Goal: Check status

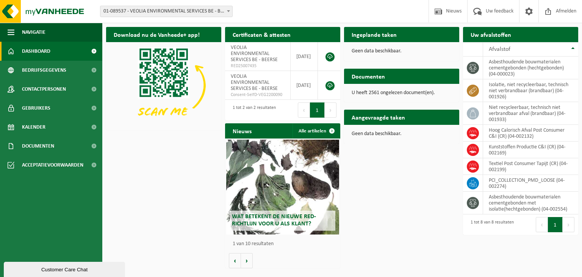
click at [180, 13] on span "01-089537 - VEOLIA ENVIRONMENTAL SERVICES BE - BEERSE" at bounding box center [166, 11] width 132 height 11
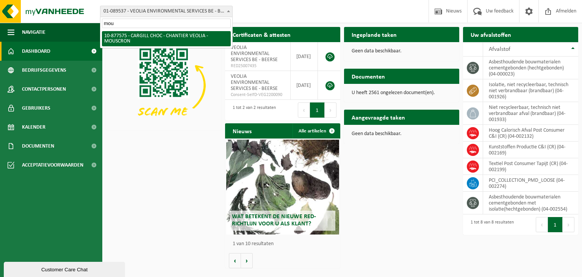
type input "mou"
select select "108043"
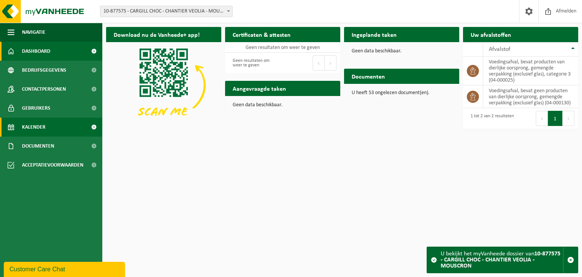
click at [58, 124] on link "Kalender" at bounding box center [51, 126] width 102 height 19
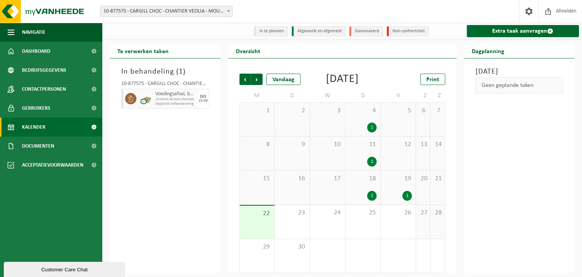
click at [374, 200] on div "1" at bounding box center [371, 196] width 9 height 10
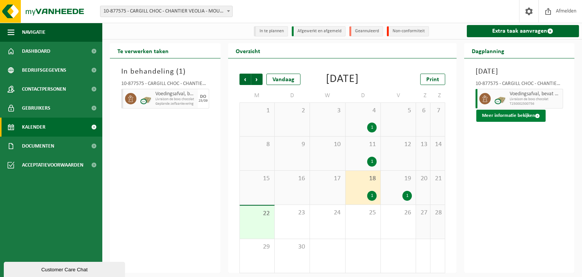
click at [492, 122] on button "Meer informatie bekijken" at bounding box center [510, 116] width 69 height 12
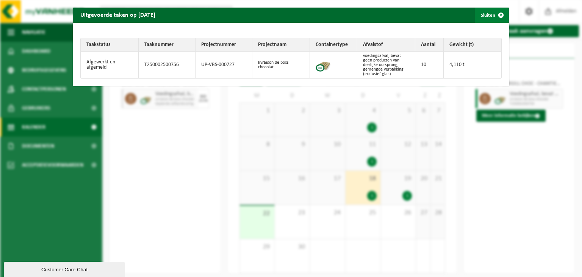
click at [500, 16] on span "button" at bounding box center [500, 15] width 15 height 15
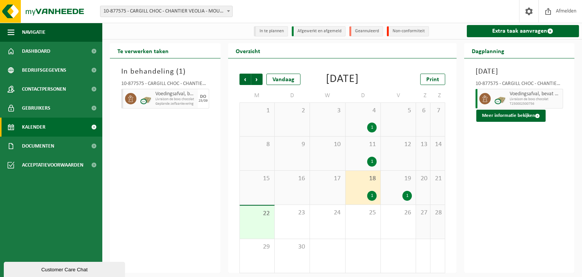
click at [409, 200] on div "1" at bounding box center [406, 196] width 9 height 10
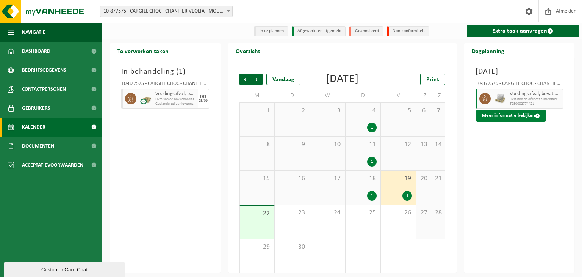
click at [500, 122] on button "Meer informatie bekijken" at bounding box center [510, 116] width 69 height 12
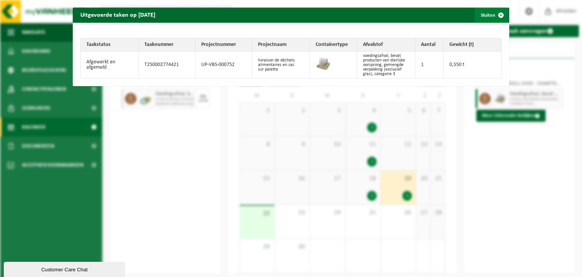
click at [497, 16] on span "button" at bounding box center [500, 15] width 15 height 15
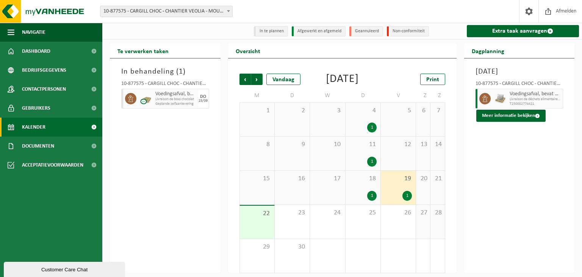
click at [372, 200] on div "1" at bounding box center [371, 196] width 9 height 10
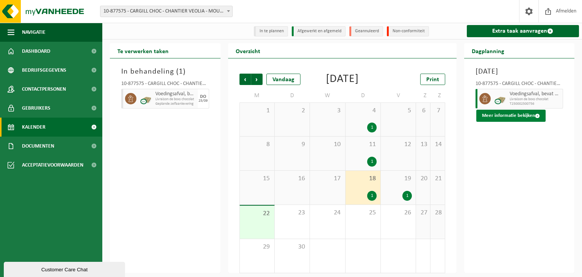
click at [495, 122] on button "Meer informatie bekijken" at bounding box center [510, 116] width 69 height 12
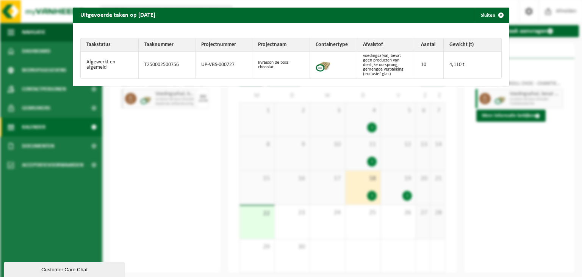
click at [159, 64] on td "T250002500756" at bounding box center [167, 65] width 57 height 27
copy td "T250002500756"
click at [501, 17] on span "button" at bounding box center [500, 15] width 15 height 15
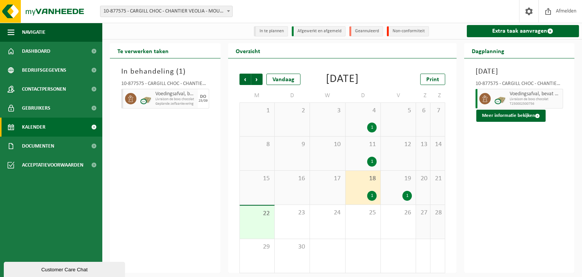
click at [407, 200] on div "1" at bounding box center [406, 196] width 9 height 10
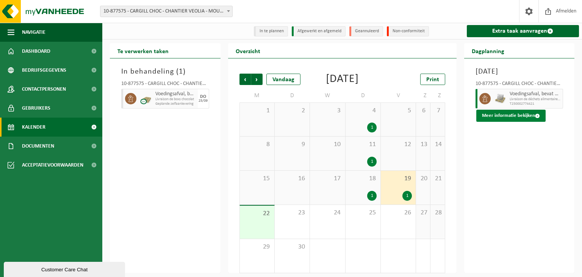
click at [502, 122] on button "Meer informatie bekijken" at bounding box center [510, 116] width 69 height 12
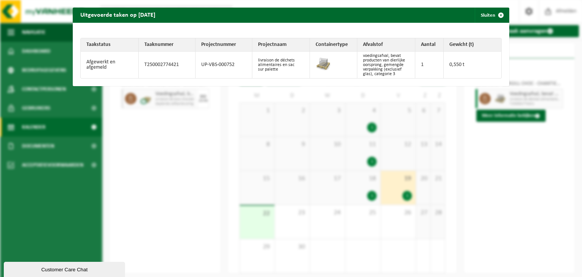
click at [161, 67] on td "T250002774421" at bounding box center [167, 65] width 57 height 27
click at [161, 66] on td "T250002774421" at bounding box center [167, 65] width 57 height 27
copy td "T250002774421"
click at [499, 15] on span "button" at bounding box center [500, 15] width 15 height 15
